Goal: Task Accomplishment & Management: Complete application form

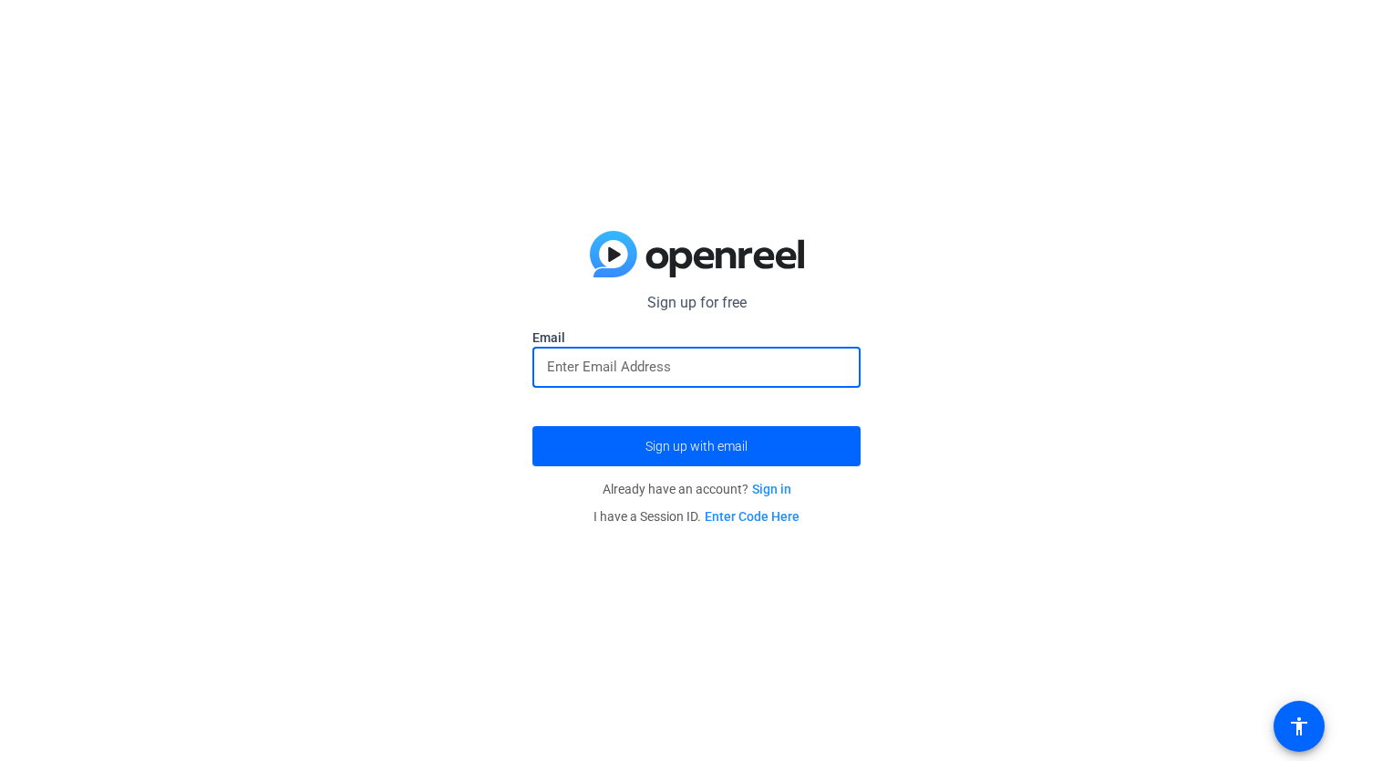
click at [563, 368] on input "email" at bounding box center [696, 367] width 299 height 22
type input "[EMAIL_ADDRESS][DOMAIN_NAME]"
click at [693, 359] on input "[EMAIL_ADDRESS][DOMAIN_NAME]" at bounding box center [696, 367] width 299 height 22
drag, startPoint x: 544, startPoint y: 366, endPoint x: 554, endPoint y: 364, distance: 10.2
click at [554, 364] on div at bounding box center [697, 367] width 328 height 41
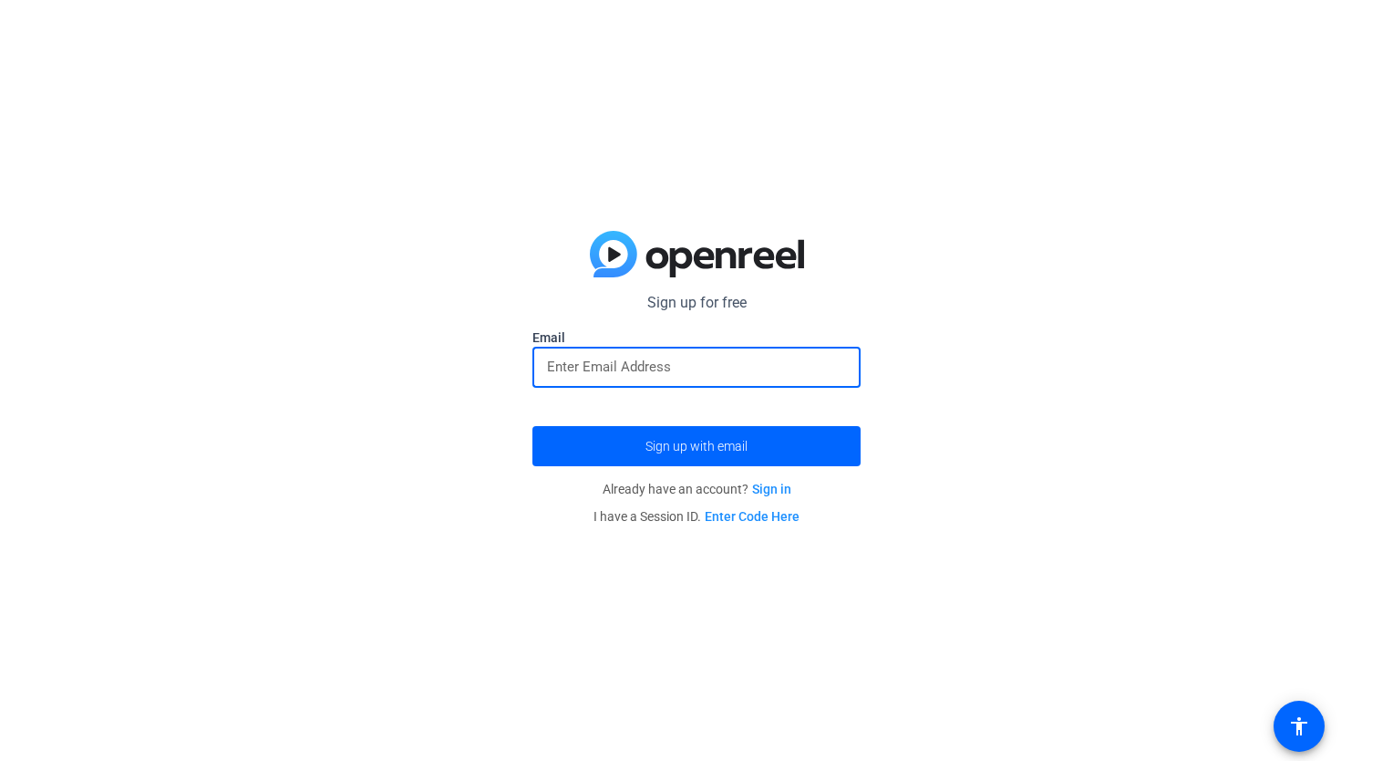
click at [554, 364] on input "email" at bounding box center [696, 367] width 299 height 22
type input "[EMAIL_ADDRESS][DOMAIN_NAME]"
click at [677, 365] on input "[EMAIL_ADDRESS][DOMAIN_NAME]" at bounding box center [696, 367] width 299 height 22
click at [548, 360] on input "email" at bounding box center [696, 367] width 299 height 22
type input "[EMAIL_ADDRESS][DOMAIN_NAME]"
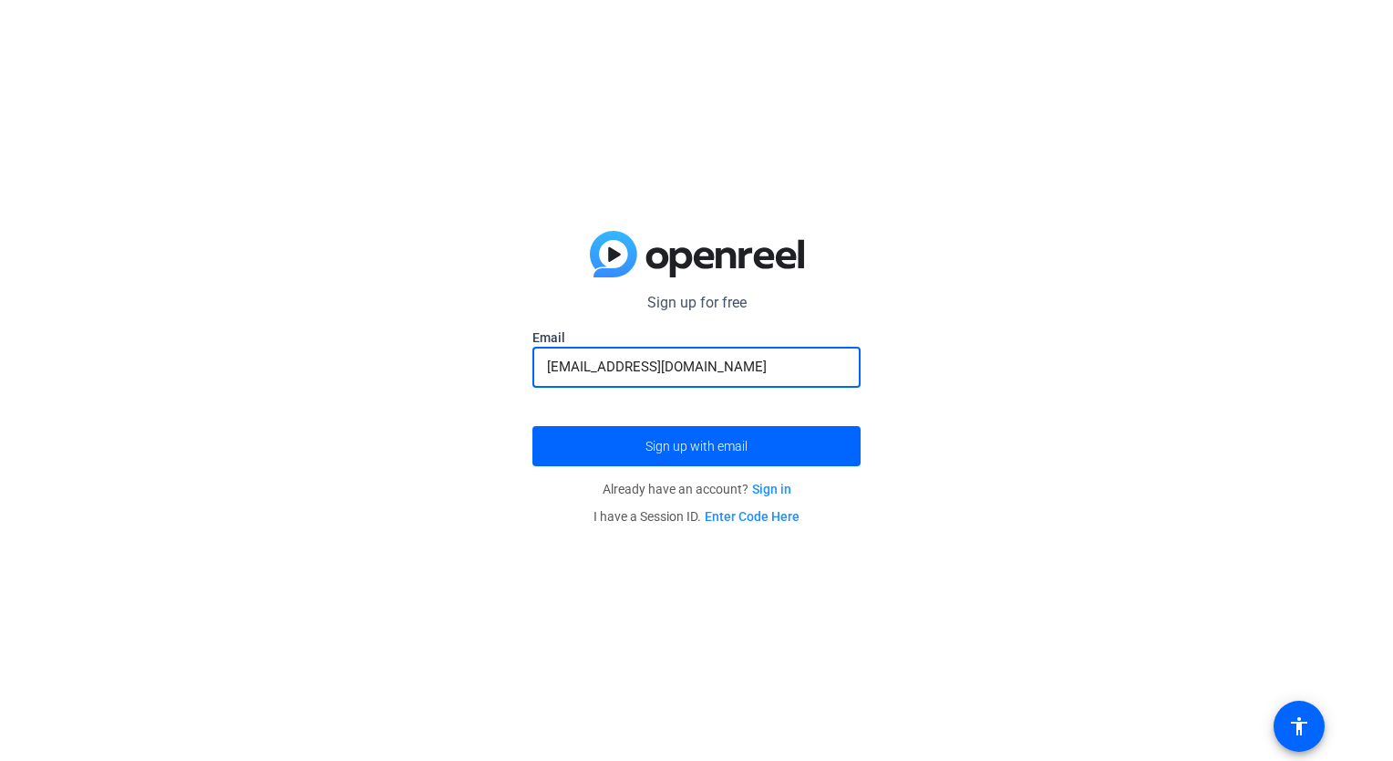
click at [679, 364] on input "[EMAIL_ADDRESS][DOMAIN_NAME]" at bounding box center [696, 367] width 299 height 22
